Goal: Transaction & Acquisition: Purchase product/service

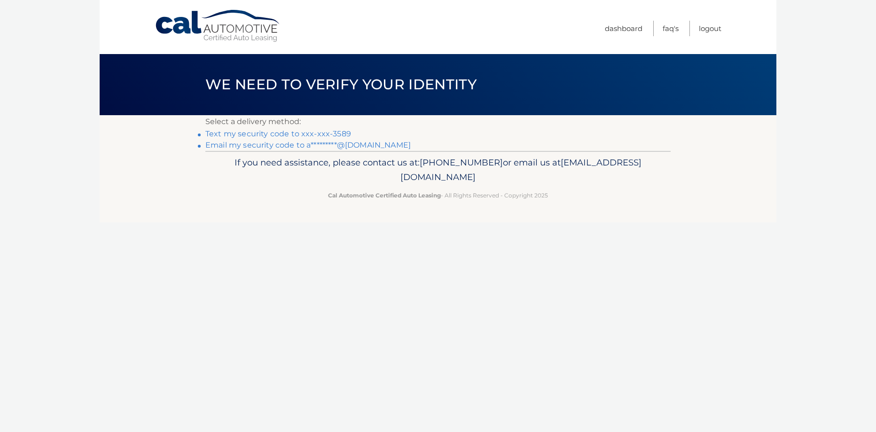
click at [327, 132] on link "Text my security code to xxx-xxx-3589" at bounding box center [278, 133] width 146 height 9
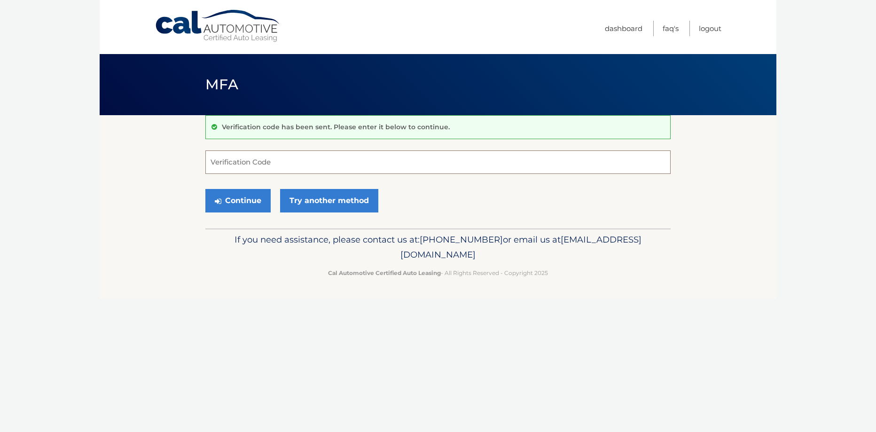
click at [295, 165] on input "Verification Code" at bounding box center [437, 162] width 465 height 24
type input "596764"
click at [263, 204] on button "Continue" at bounding box center [237, 201] width 65 height 24
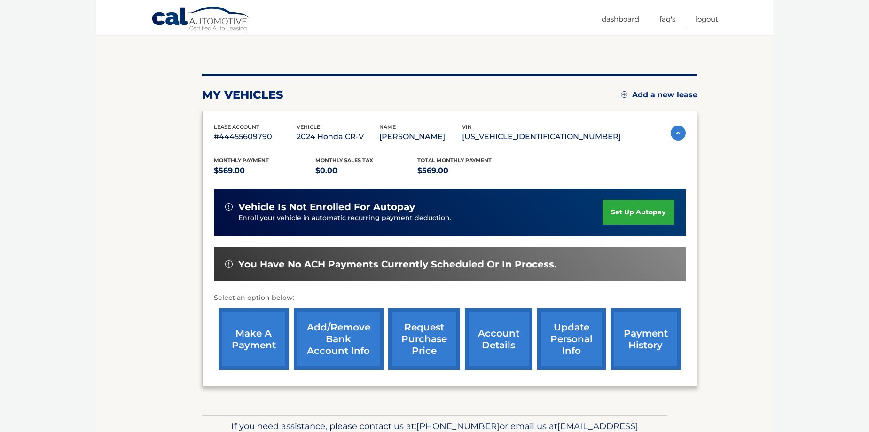
scroll to position [94, 0]
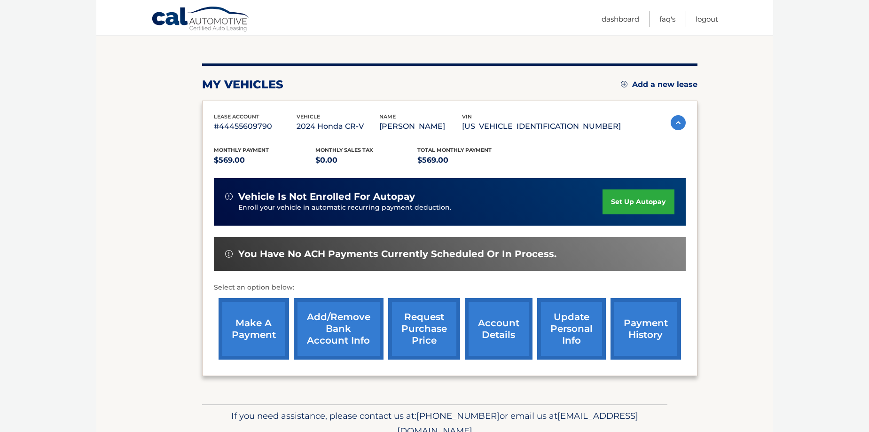
click at [232, 336] on link "make a payment" at bounding box center [254, 329] width 71 height 62
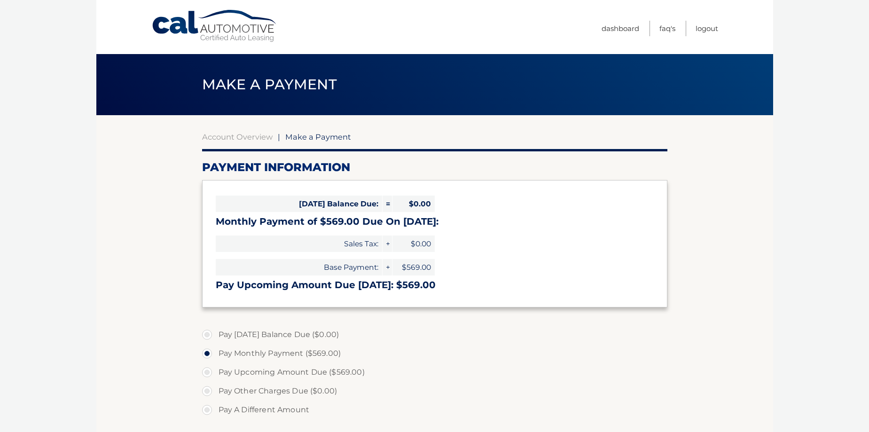
select select "MmY3YTJhZmItOTcxMy00ZDNhLWE0NDQtNjBjY2MzODlkYTk4"
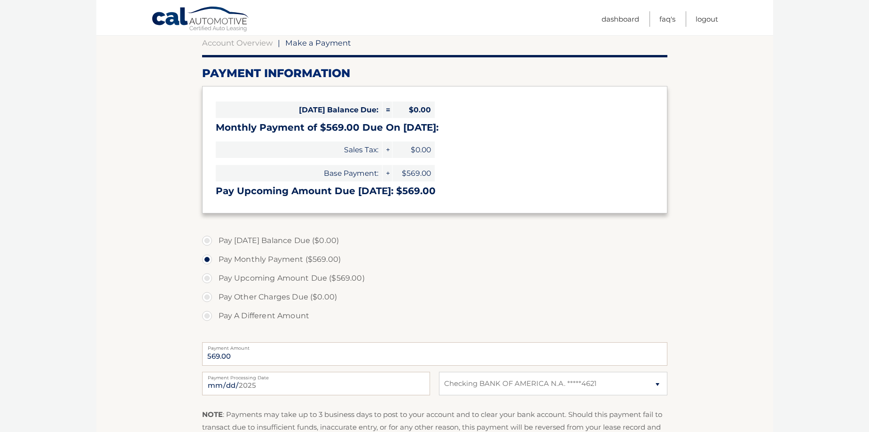
scroll to position [141, 0]
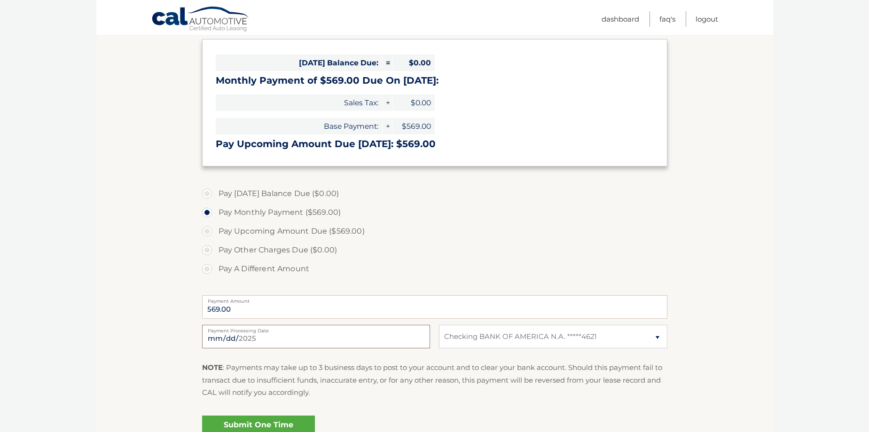
click at [338, 340] on input "[DATE]" at bounding box center [316, 337] width 228 height 24
type input "[DATE]"
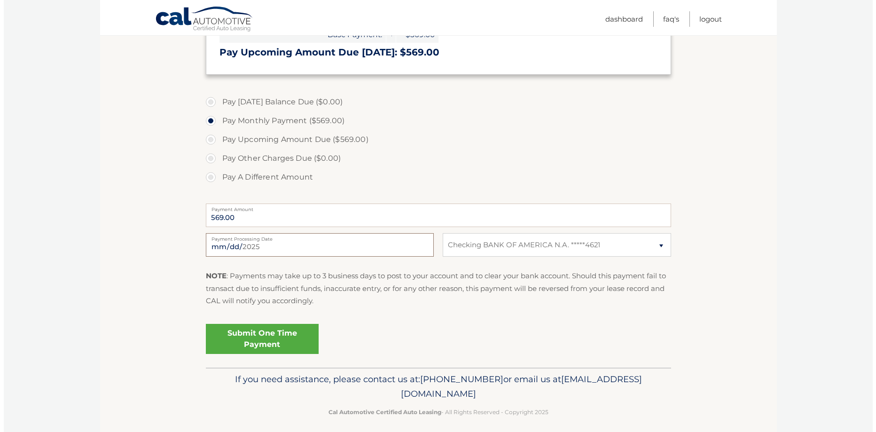
scroll to position [235, 0]
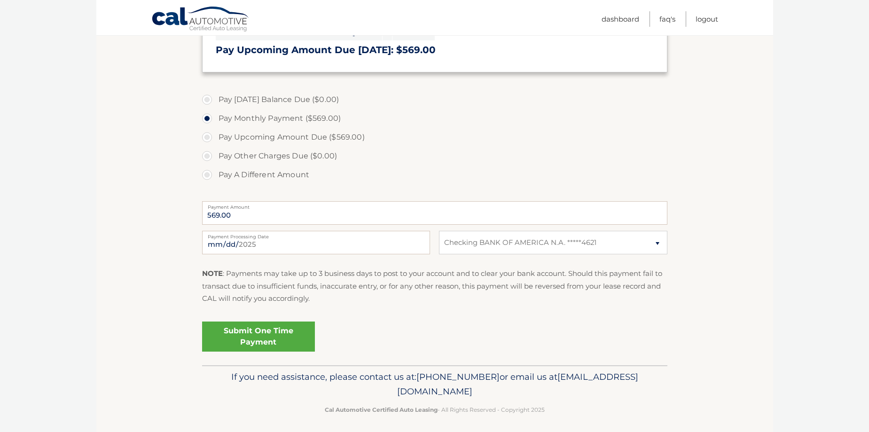
click at [298, 335] on link "Submit One Time Payment" at bounding box center [258, 337] width 113 height 30
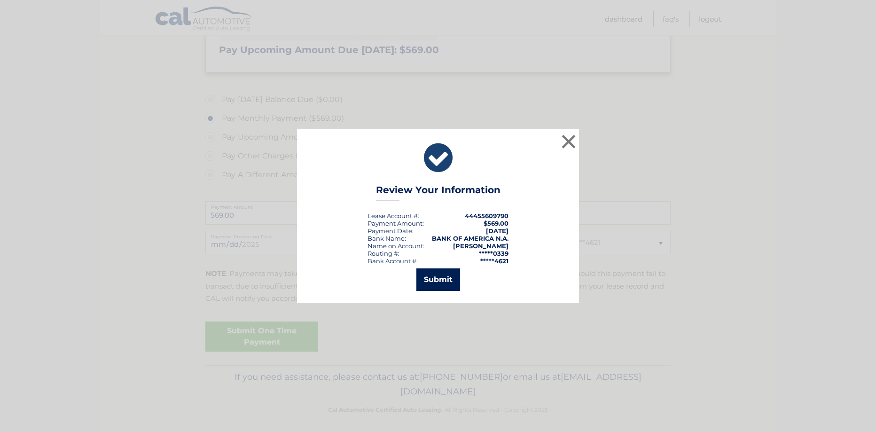
click at [432, 279] on button "Submit" at bounding box center [438, 279] width 44 height 23
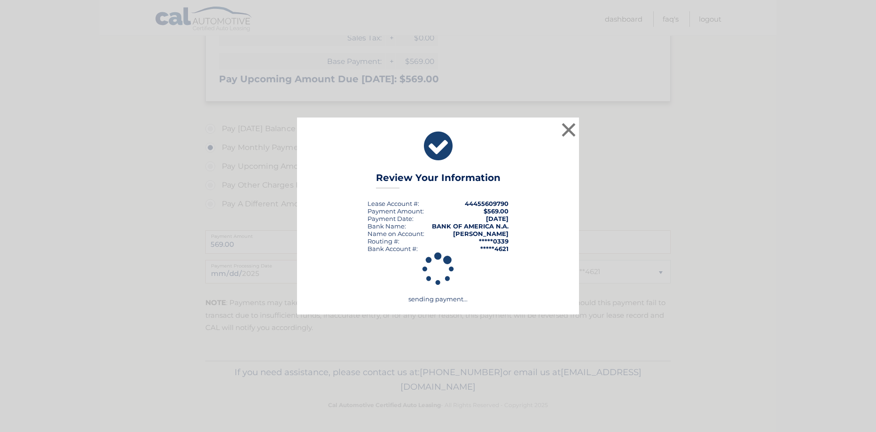
scroll to position [206, 0]
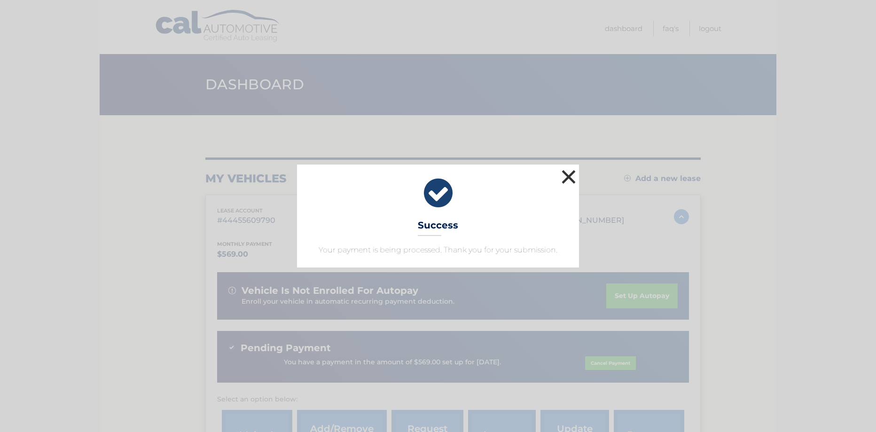
click at [561, 175] on button "×" at bounding box center [568, 176] width 19 height 19
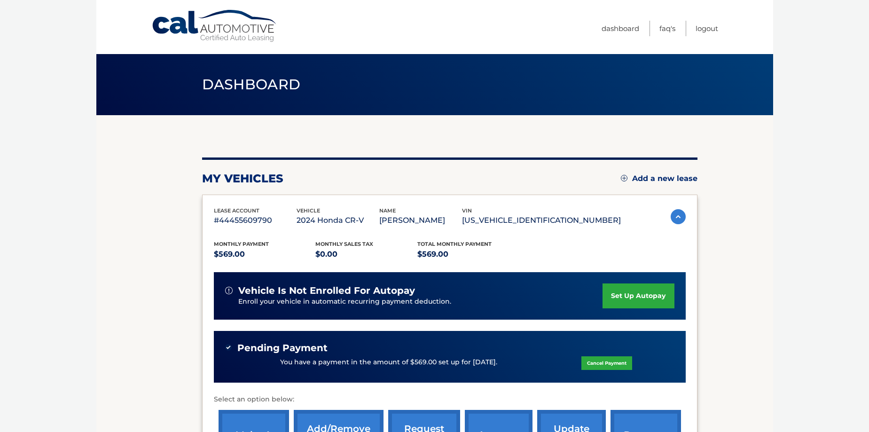
click at [782, 61] on body "Cal Automotive Menu Dashboard FAQ's Logout" at bounding box center [434, 216] width 869 height 432
click at [815, 114] on body "Cal Automotive Menu Dashboard FAQ's Logout" at bounding box center [434, 216] width 869 height 432
click at [106, 205] on section "my vehicles Add a new lease lease account #44455609790 vehicle 2024 Honda CR-V …" at bounding box center [434, 315] width 677 height 401
click at [714, 31] on link "Logout" at bounding box center [707, 29] width 23 height 16
